Goal: Information Seeking & Learning: Learn about a topic

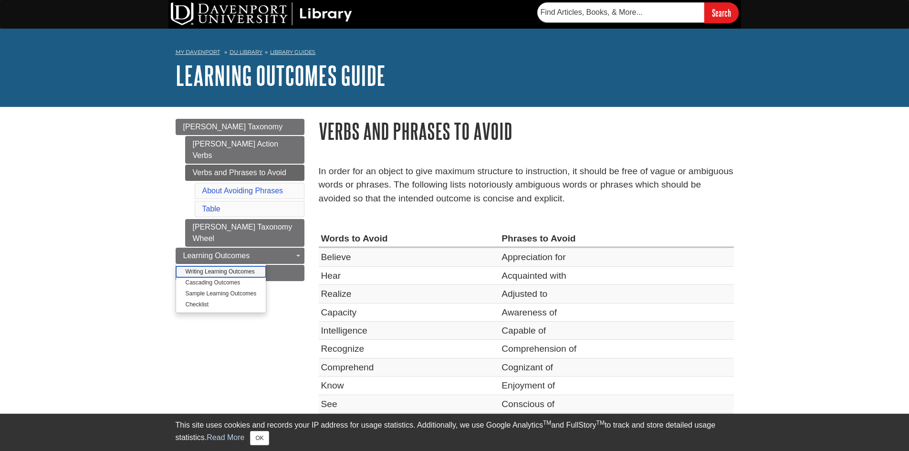
click at [233, 266] on link "Writing Learning Outcomes" at bounding box center [221, 271] width 90 height 11
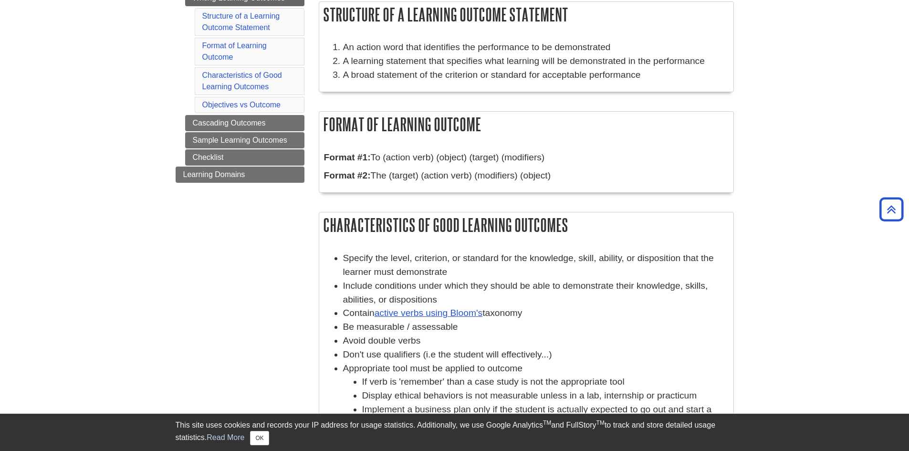
scroll to position [162, 0]
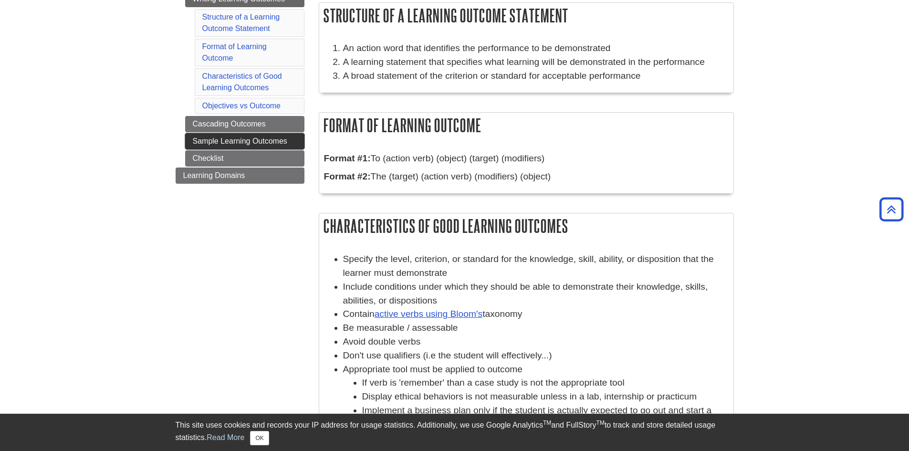
click at [218, 144] on link "Sample Learning Outcomes" at bounding box center [244, 141] width 119 height 16
